Goal: Register for event/course

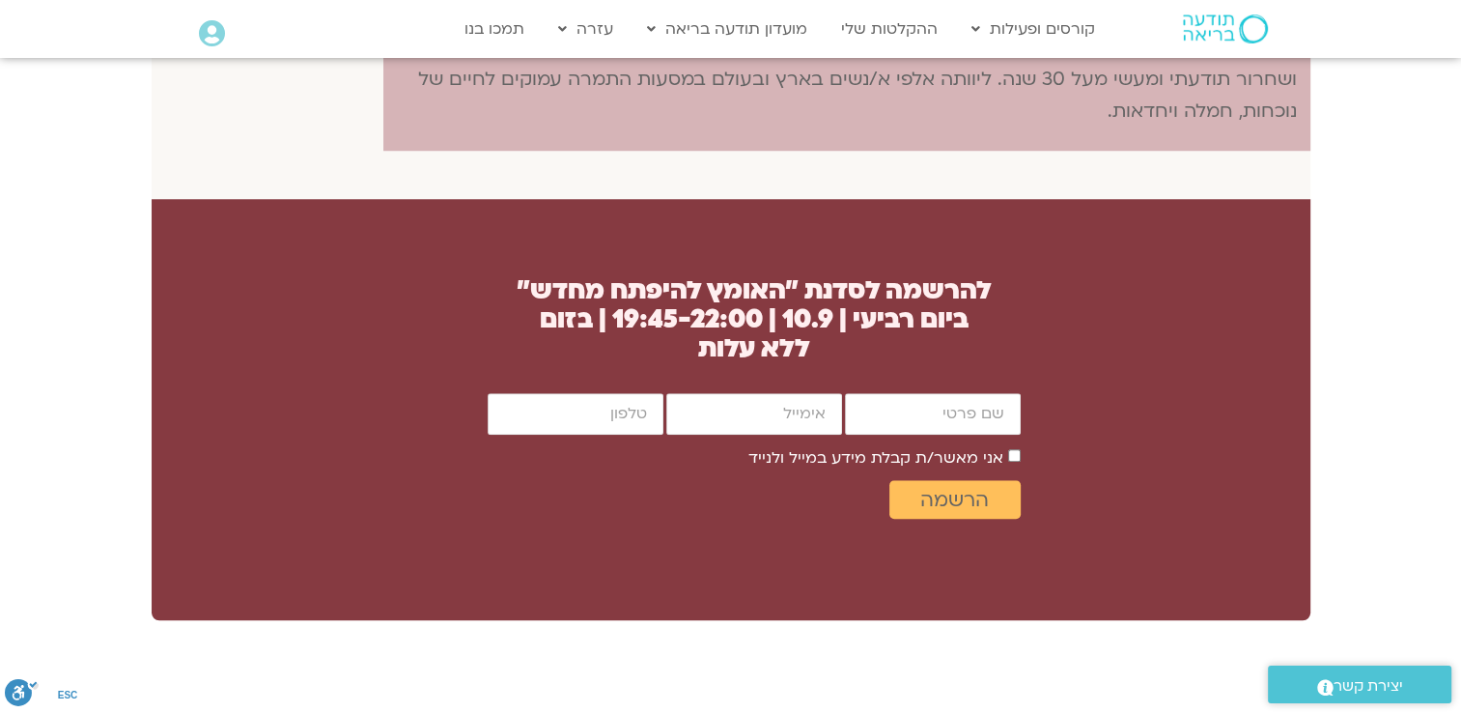
scroll to position [1647, 0]
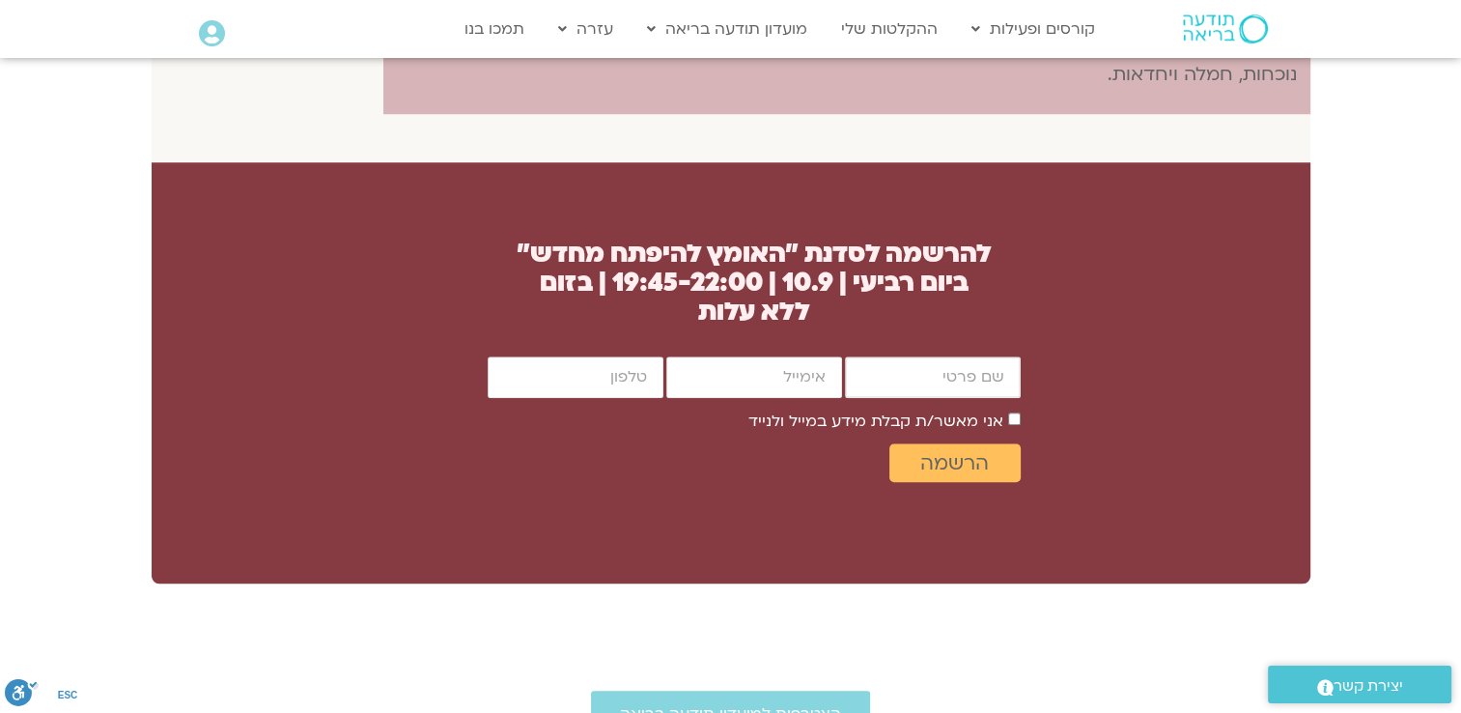
click at [946, 392] on input "firstname" at bounding box center [933, 377] width 176 height 42
type input "[PERSON_NAME]"
click at [758, 373] on input "email" at bounding box center [754, 377] width 176 height 42
type input "[EMAIL_ADDRESS][DOMAIN_NAME]"
click at [591, 372] on input "cellphone" at bounding box center [576, 377] width 176 height 42
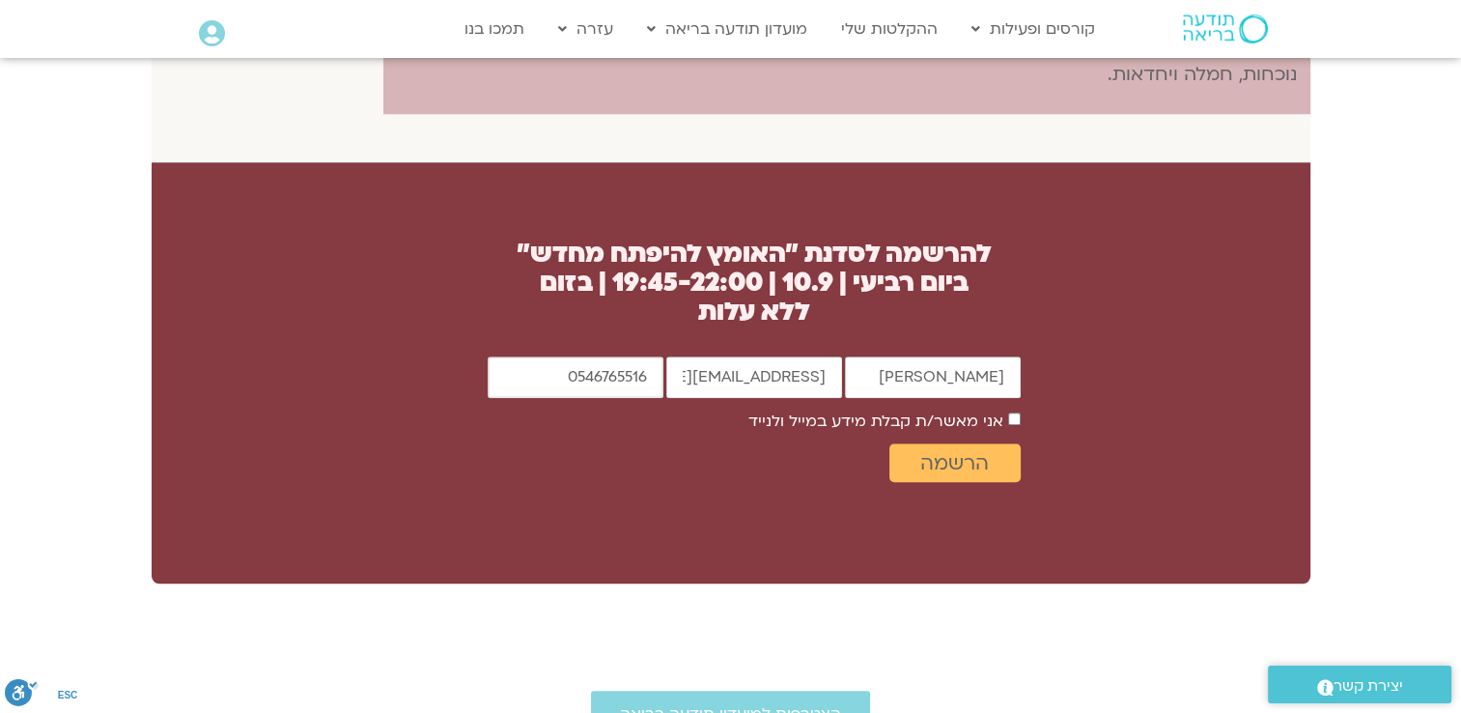
type input "0546765516"
click at [979, 415] on label "אני מאשר/ת קבלת מידע במייל ולנייד" at bounding box center [875, 420] width 255 height 21
click at [957, 471] on span "הרשמה" at bounding box center [954, 463] width 69 height 22
